Goal: Transaction & Acquisition: Purchase product/service

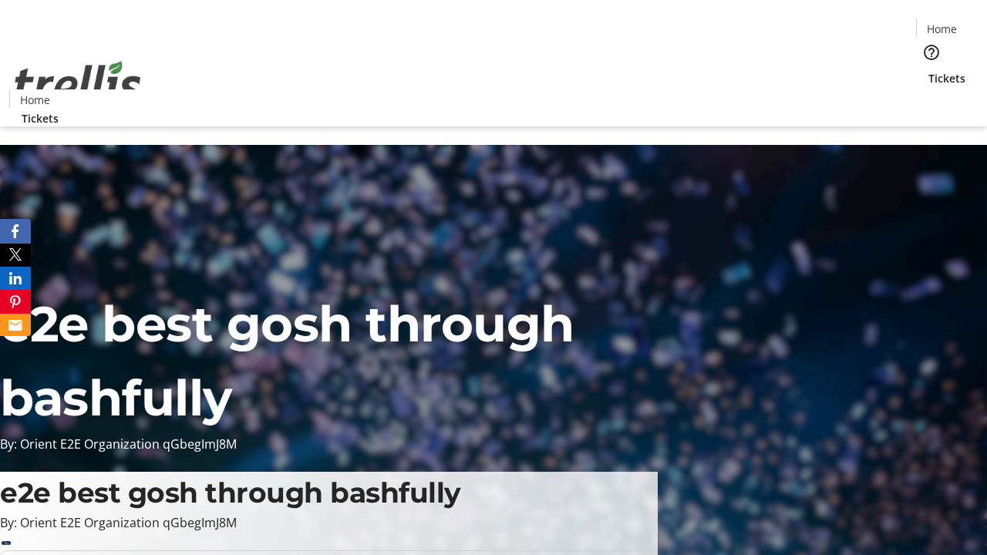
click at [929, 70] on span "Tickets" at bounding box center [947, 78] width 37 height 16
